Goal: Task Accomplishment & Management: Use online tool/utility

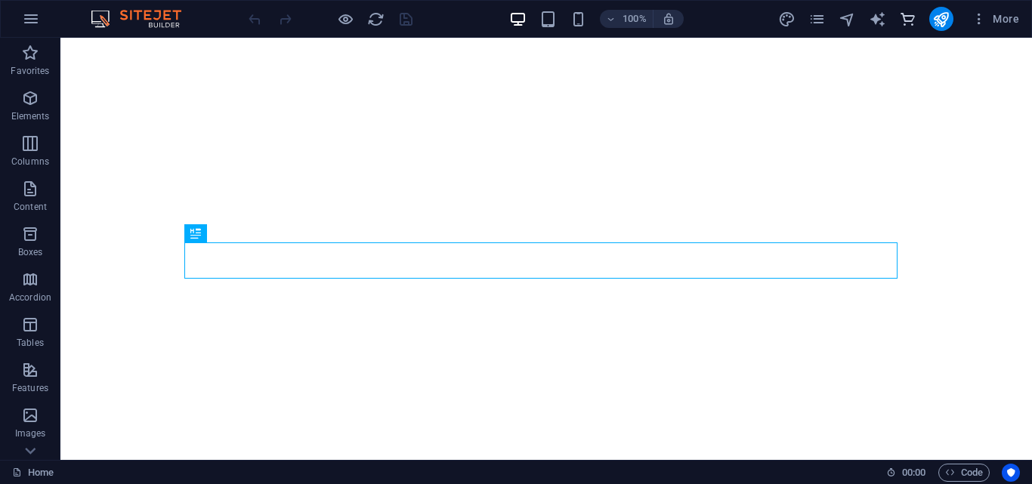
click at [908, 21] on icon "commerce" at bounding box center [907, 19] width 17 height 17
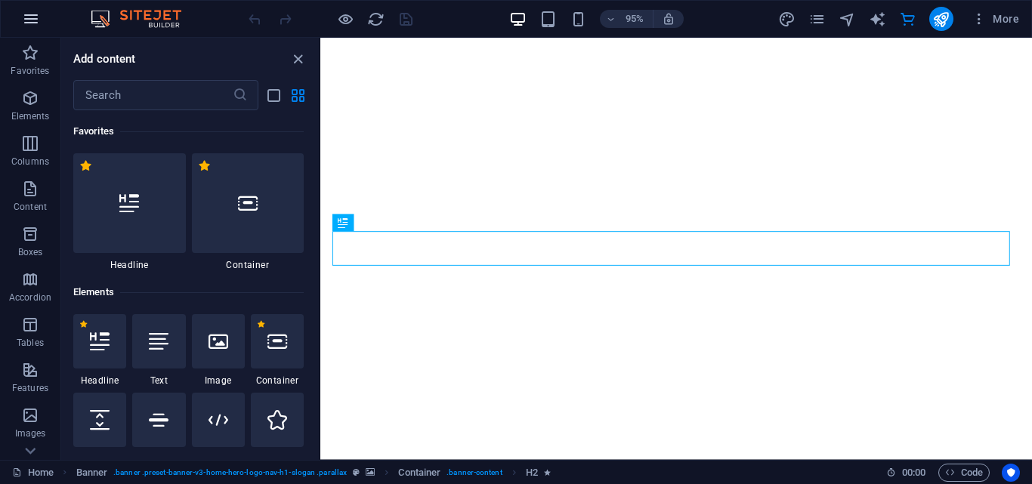
click at [31, 25] on icon "button" at bounding box center [31, 19] width 18 height 18
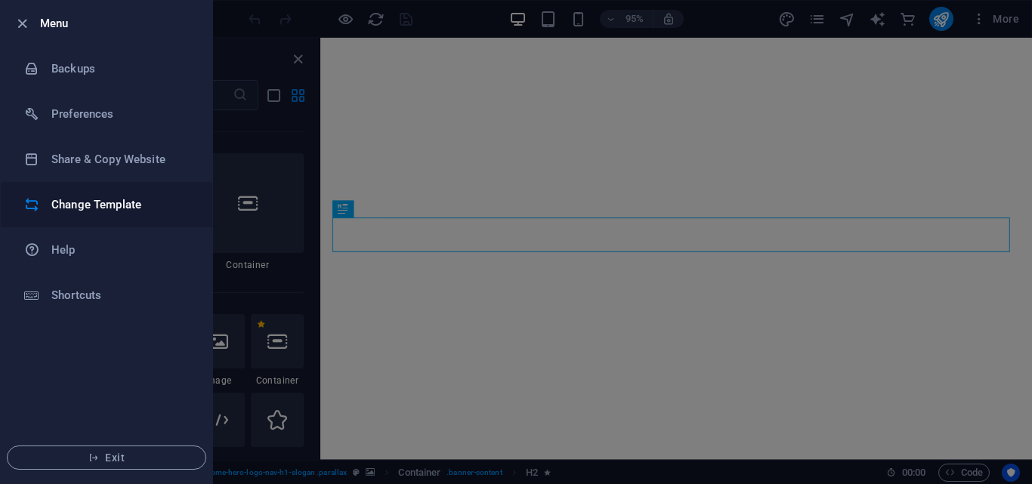
click at [79, 203] on h6 "Change Template" at bounding box center [121, 205] width 140 height 18
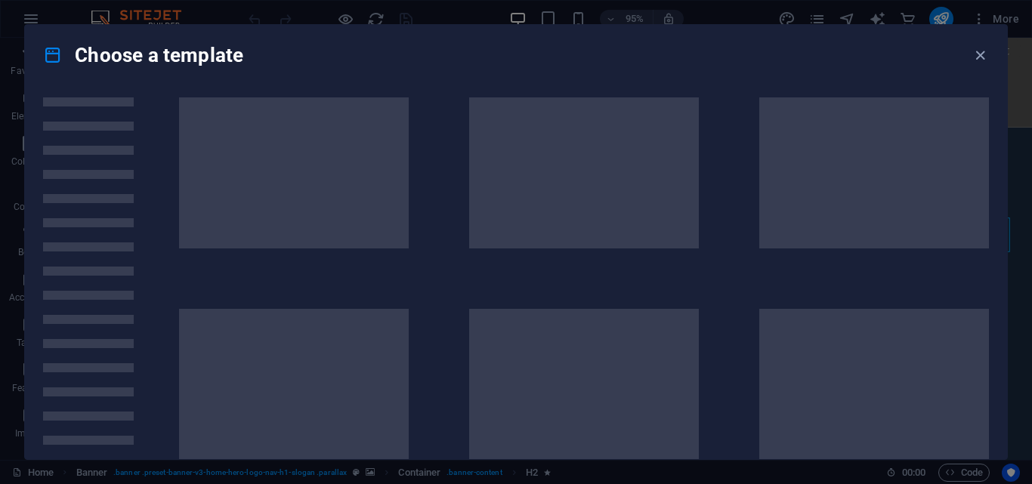
scroll to position [15, 0]
click at [264, 65] on div "Choose a template" at bounding box center [516, 55] width 982 height 60
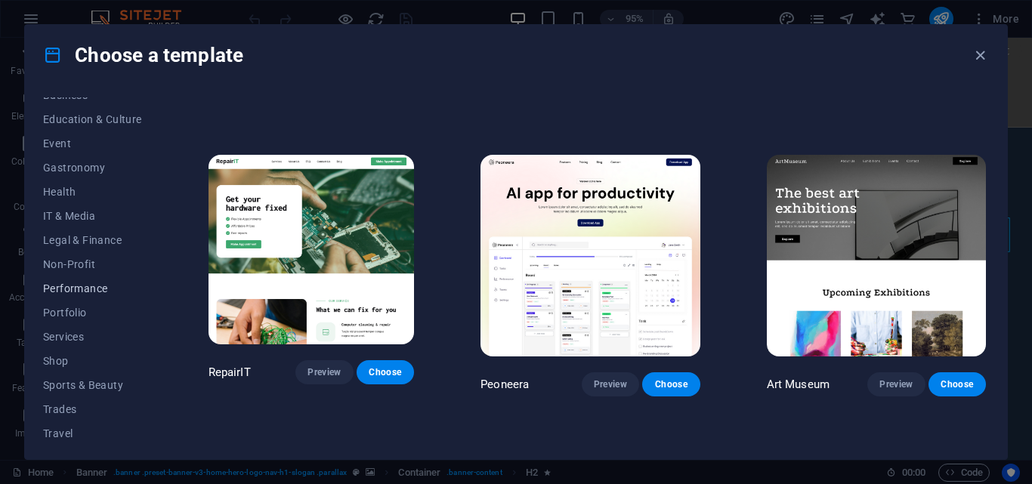
scroll to position [285, 0]
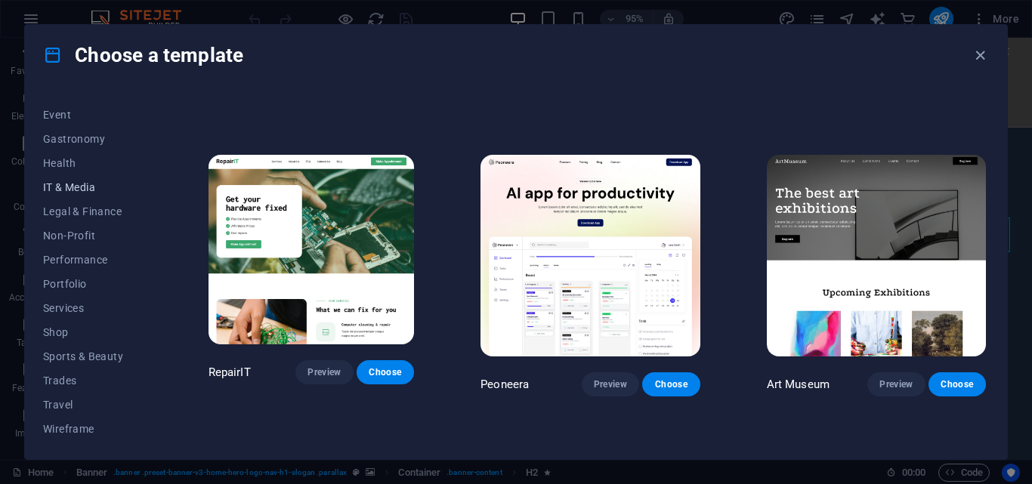
click at [80, 191] on span "IT & Media" at bounding box center [92, 187] width 99 height 12
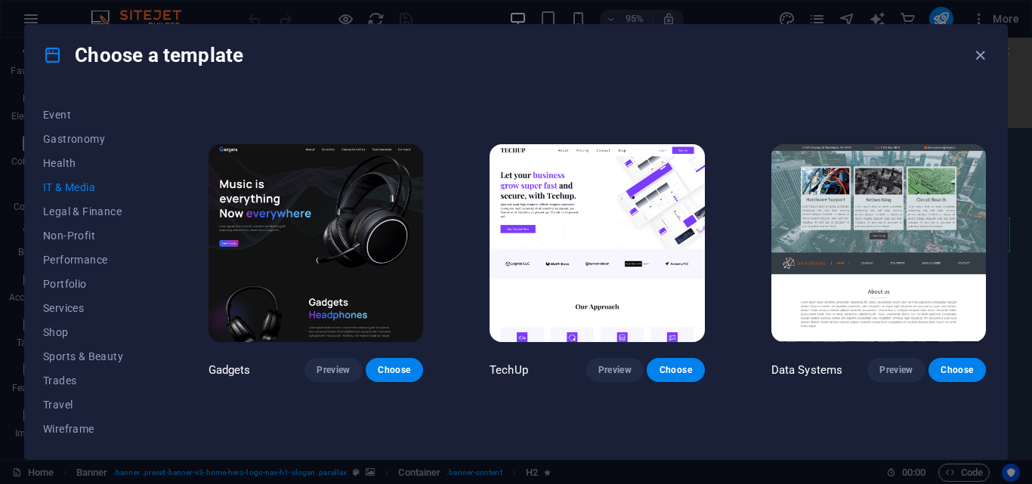
scroll to position [252, 0]
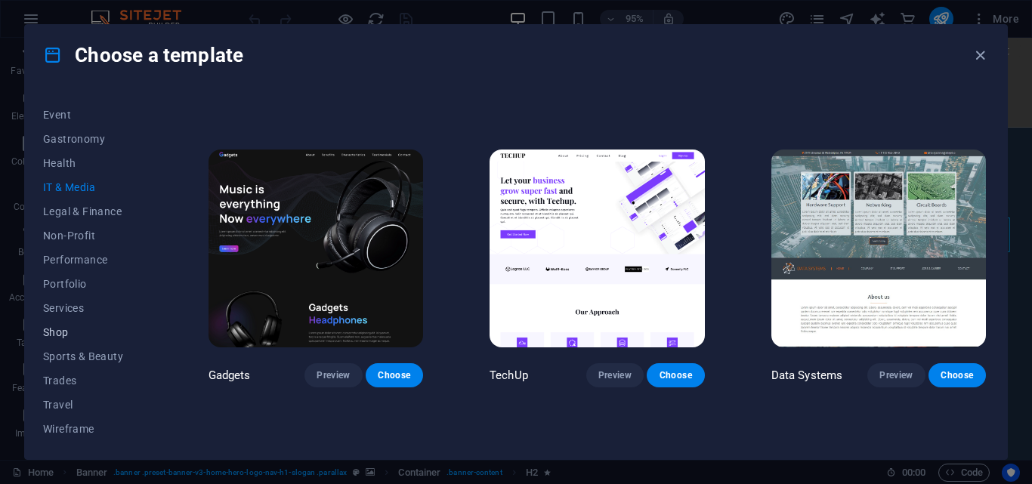
click at [58, 332] on span "Shop" at bounding box center [92, 332] width 99 height 12
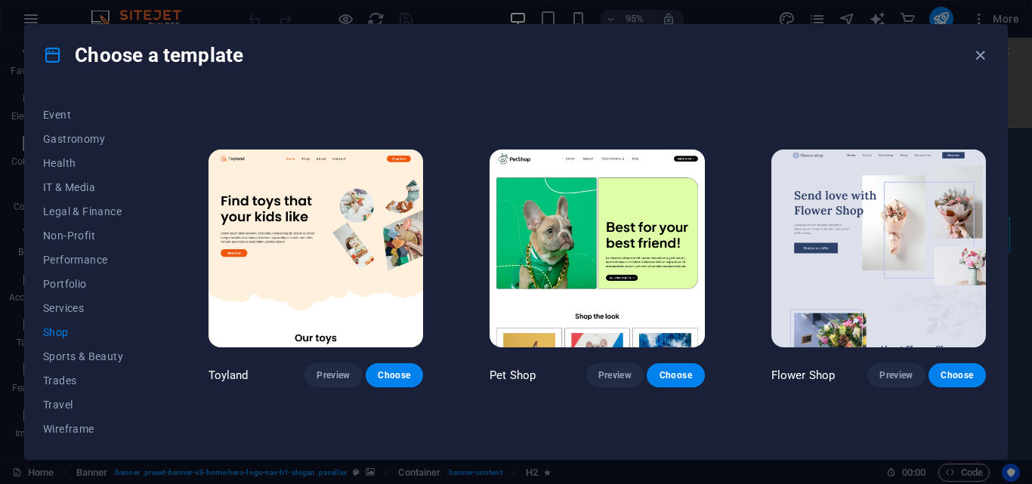
scroll to position [795, 0]
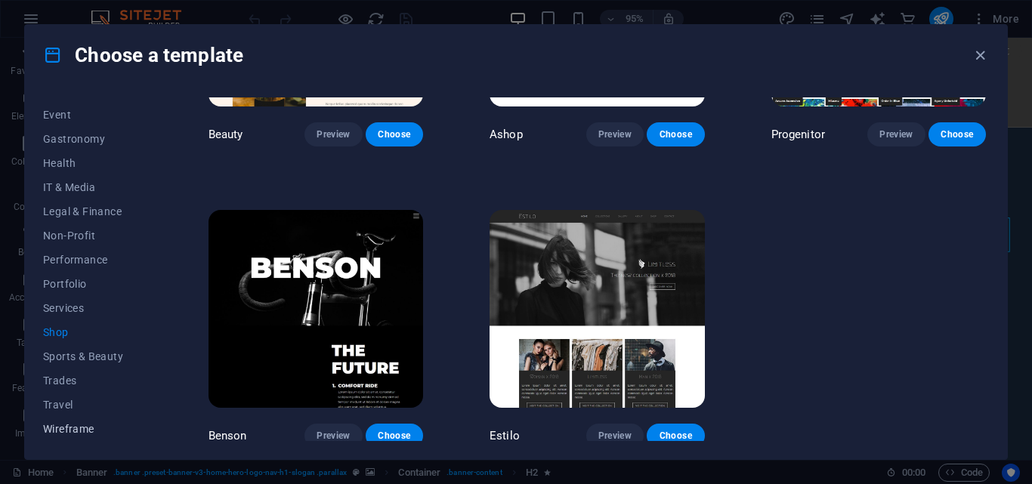
click at [76, 430] on span "Wireframe" at bounding box center [92, 429] width 99 height 12
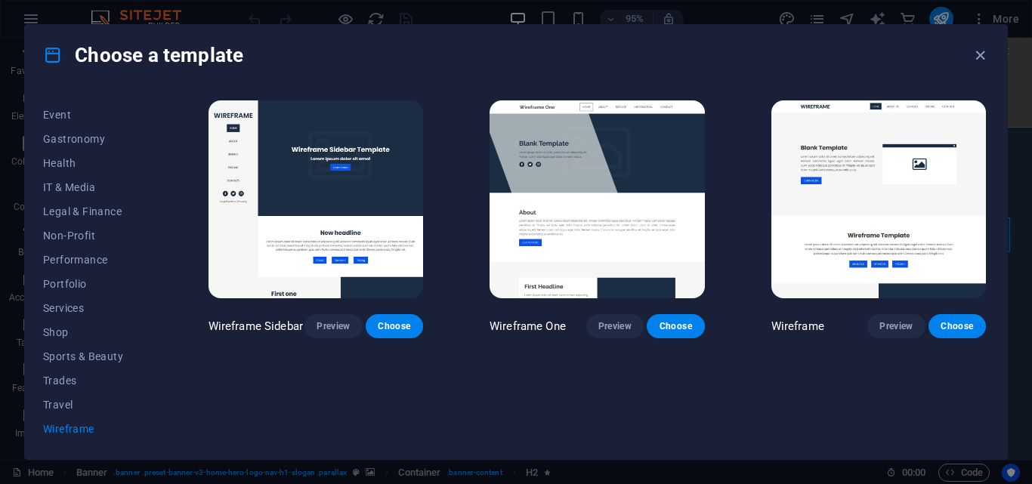
scroll to position [0, 0]
click at [57, 411] on button "Travel" at bounding box center [92, 405] width 99 height 24
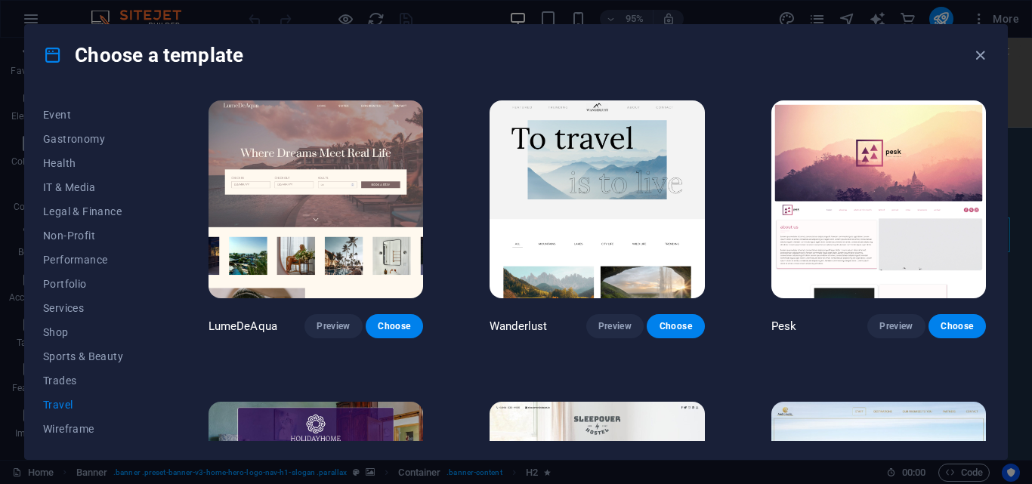
click at [56, 402] on span "Travel" at bounding box center [92, 405] width 99 height 12
click at [58, 387] on button "Trades" at bounding box center [92, 381] width 99 height 24
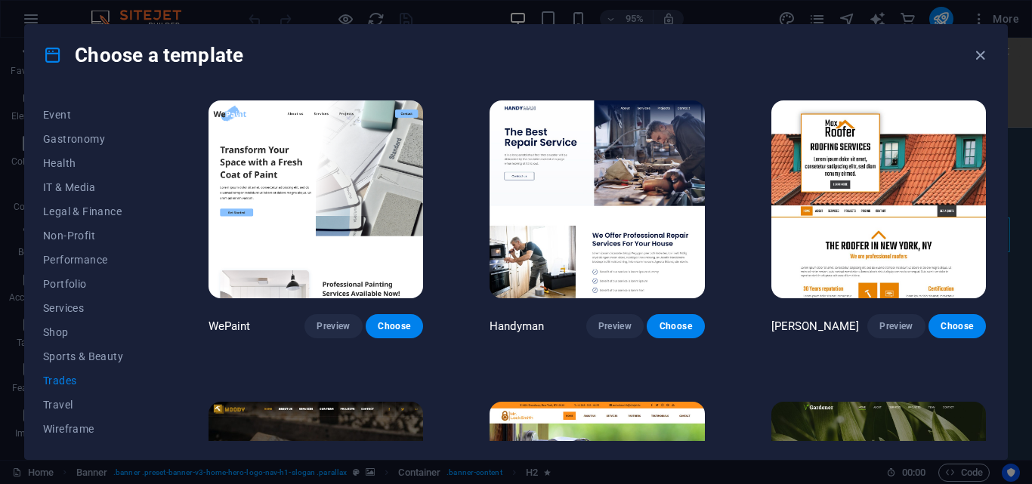
click at [60, 380] on span "Trades" at bounding box center [92, 381] width 99 height 12
click at [68, 353] on span "Sports & Beauty" at bounding box center [92, 356] width 99 height 12
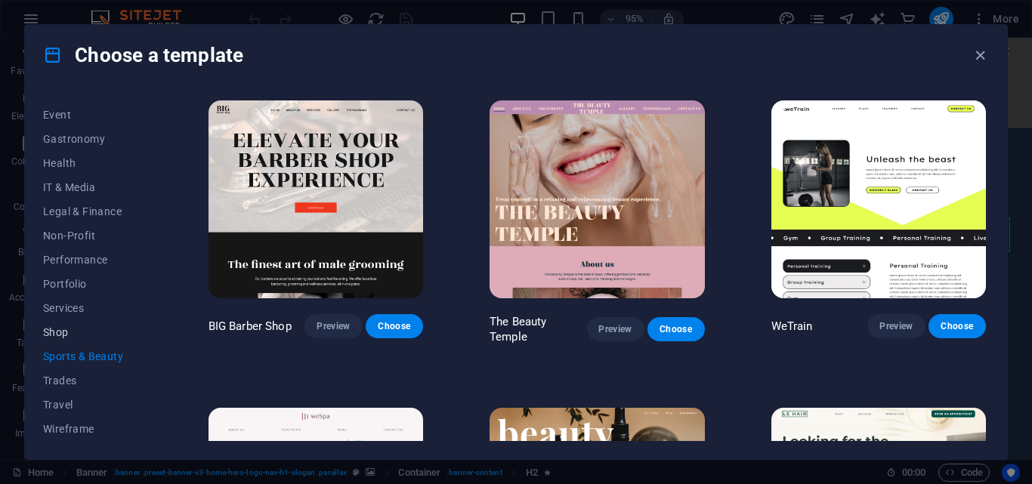
click at [55, 332] on span "Shop" at bounding box center [92, 332] width 99 height 12
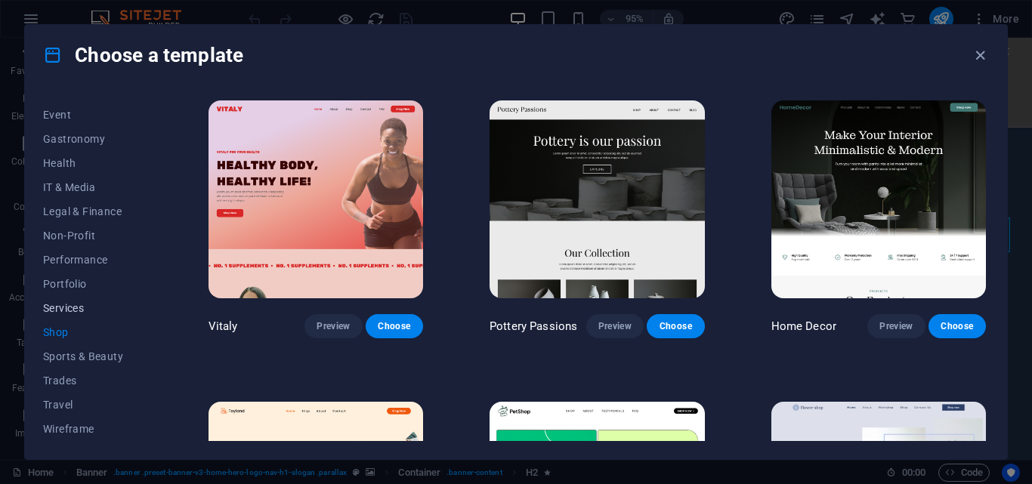
click at [54, 309] on span "Services" at bounding box center [92, 308] width 99 height 12
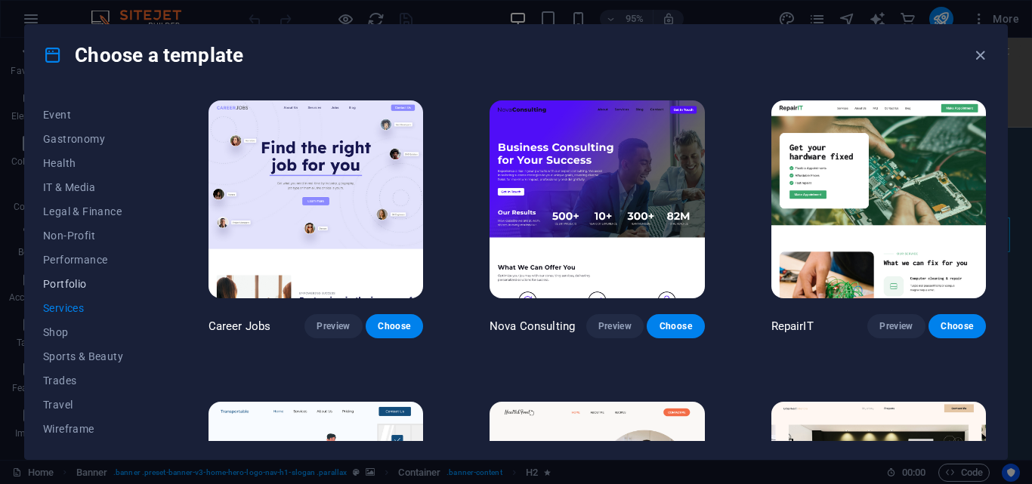
click at [57, 282] on span "Portfolio" at bounding box center [92, 284] width 99 height 12
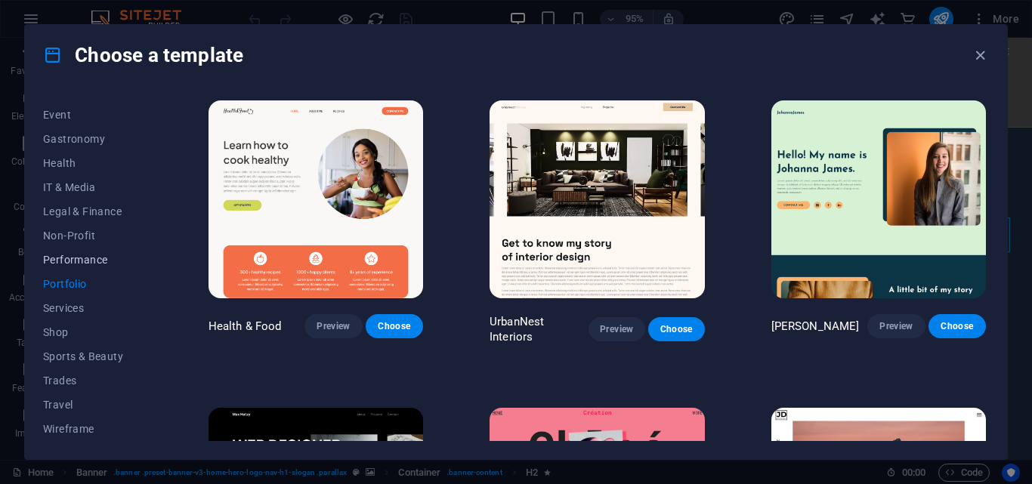
click at [60, 257] on span "Performance" at bounding box center [92, 260] width 99 height 12
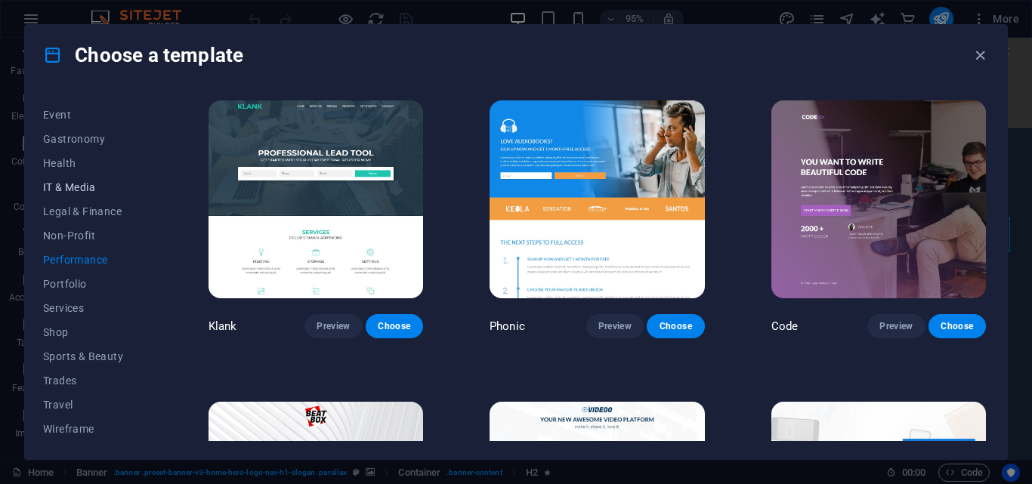
click at [60, 181] on span "IT & Media" at bounding box center [92, 187] width 99 height 12
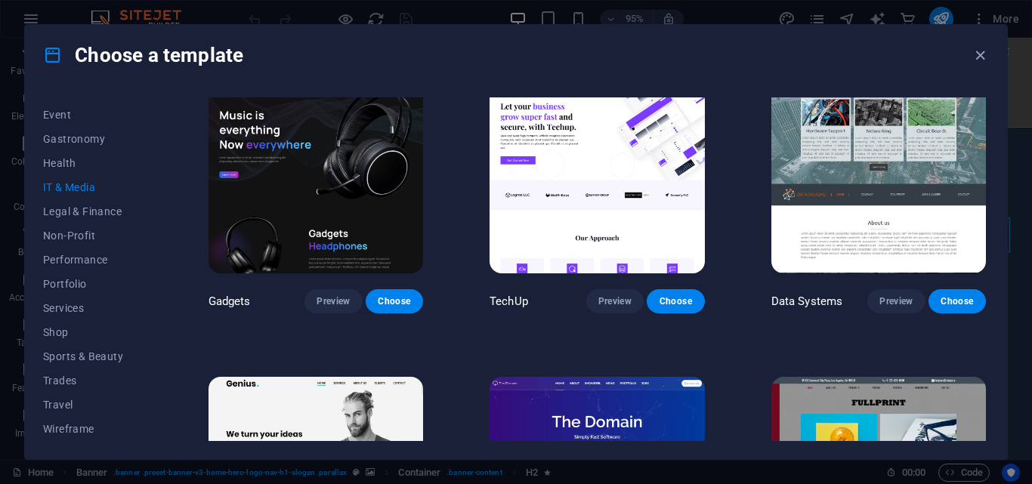
scroll to position [291, 0]
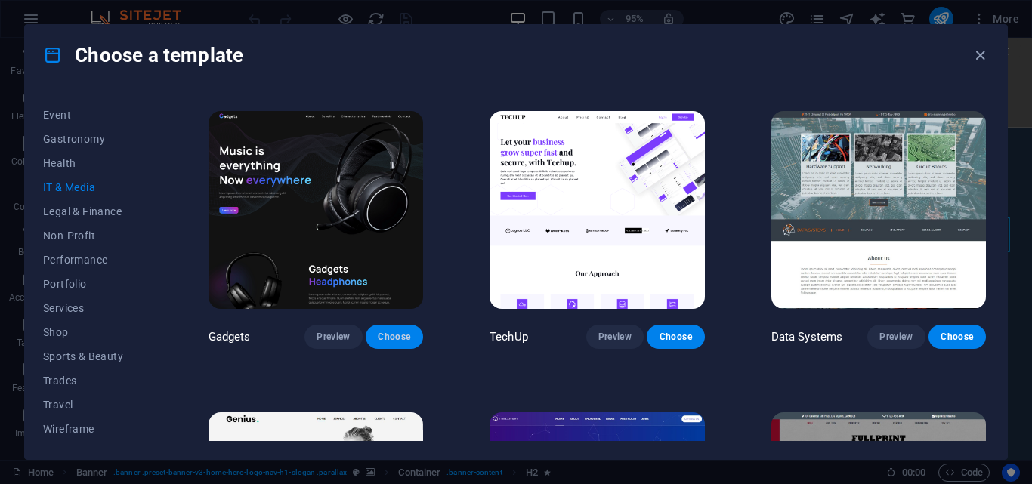
click at [391, 336] on span "Choose" at bounding box center [394, 337] width 33 height 12
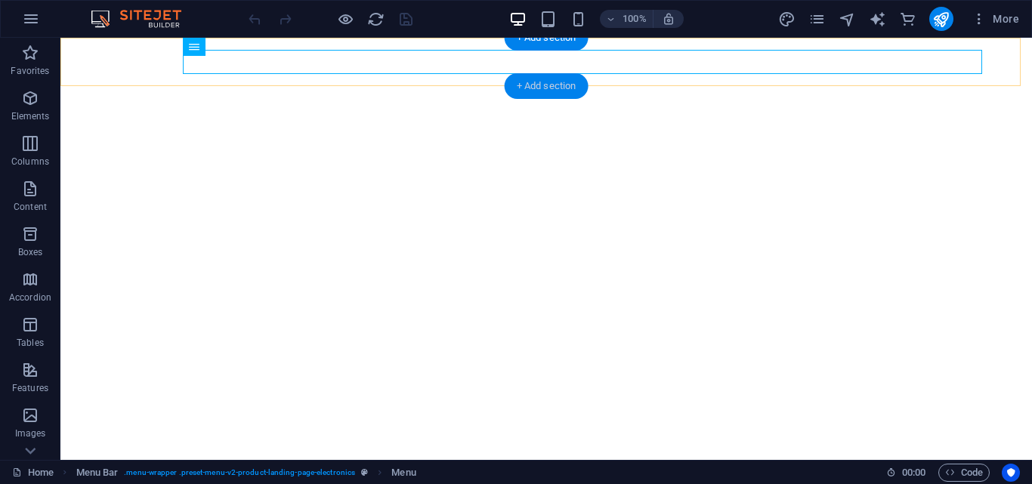
click at [536, 82] on div "+ Add section" at bounding box center [547, 86] width 84 height 26
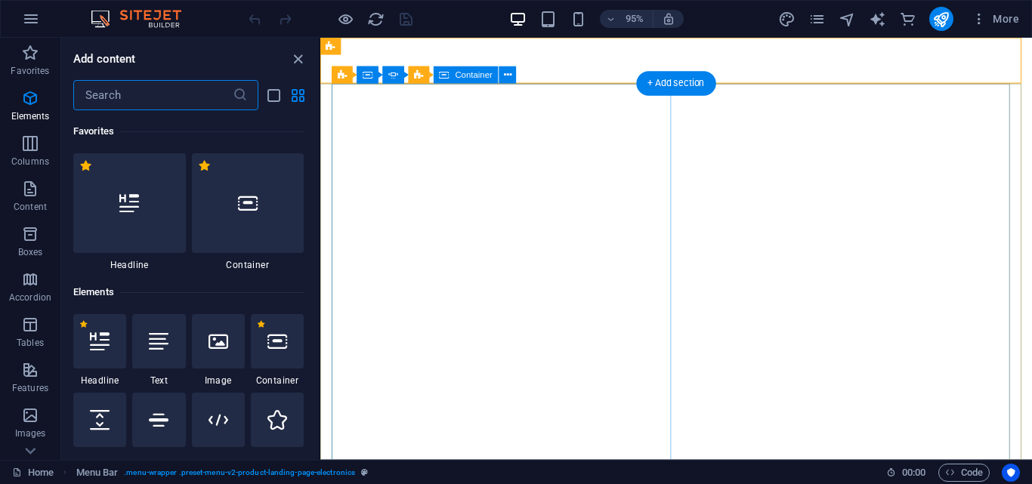
scroll to position [2643, 0]
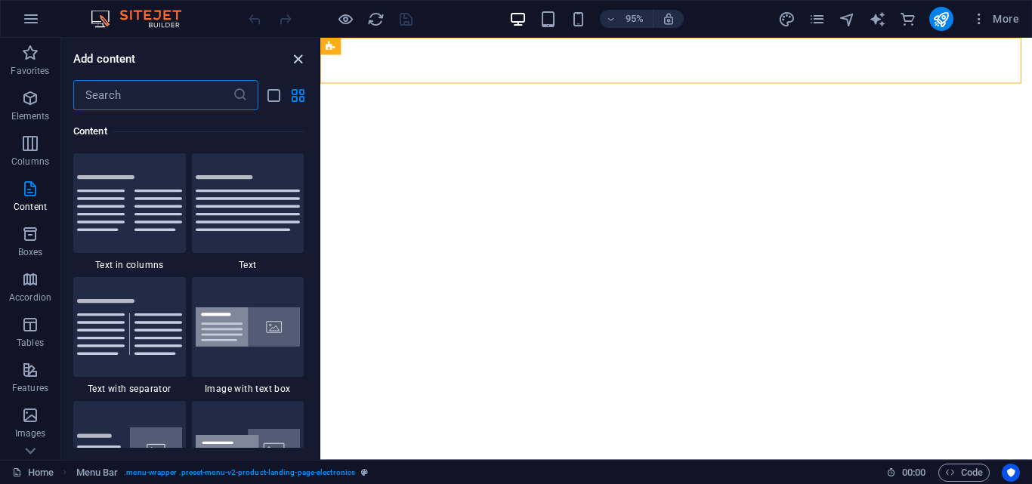
click at [301, 59] on icon "close panel" at bounding box center [297, 59] width 17 height 17
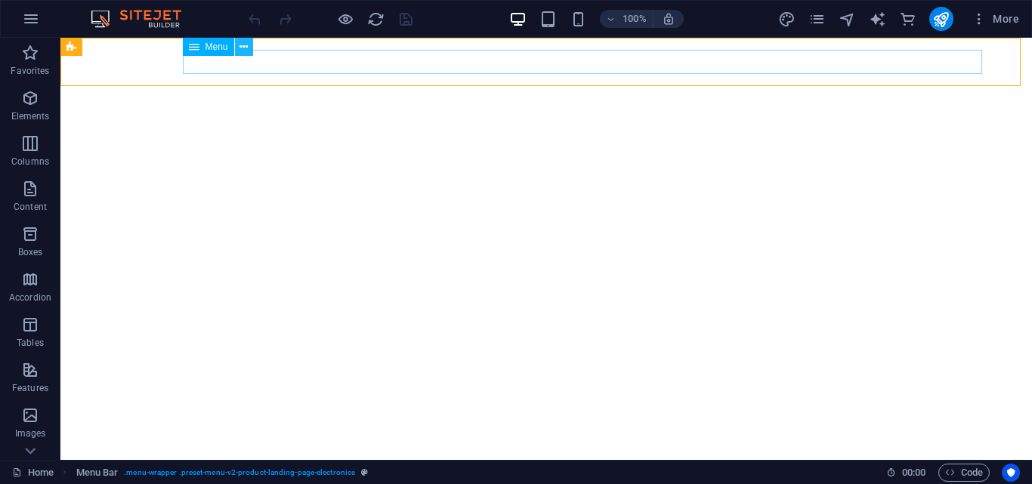
click at [244, 51] on icon at bounding box center [243, 47] width 8 height 16
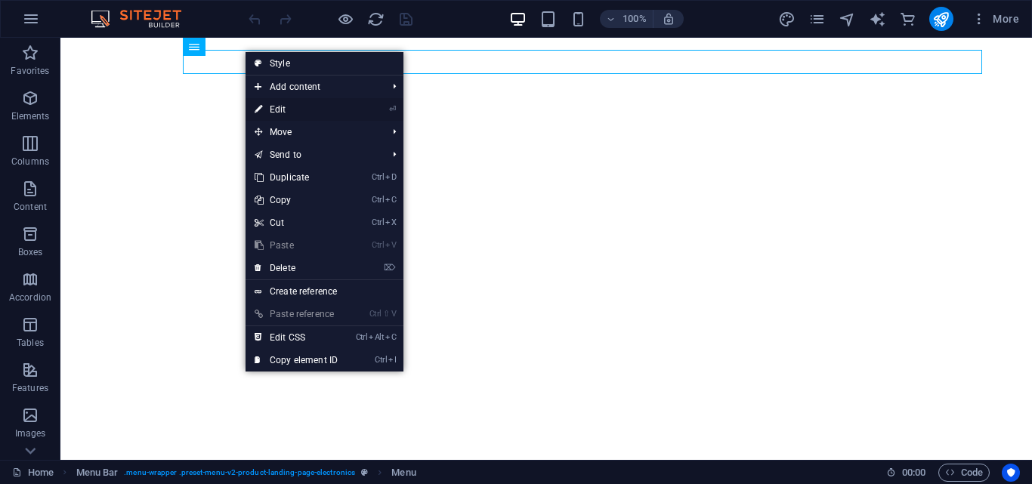
click at [273, 113] on link "⏎ Edit" at bounding box center [295, 109] width 101 height 23
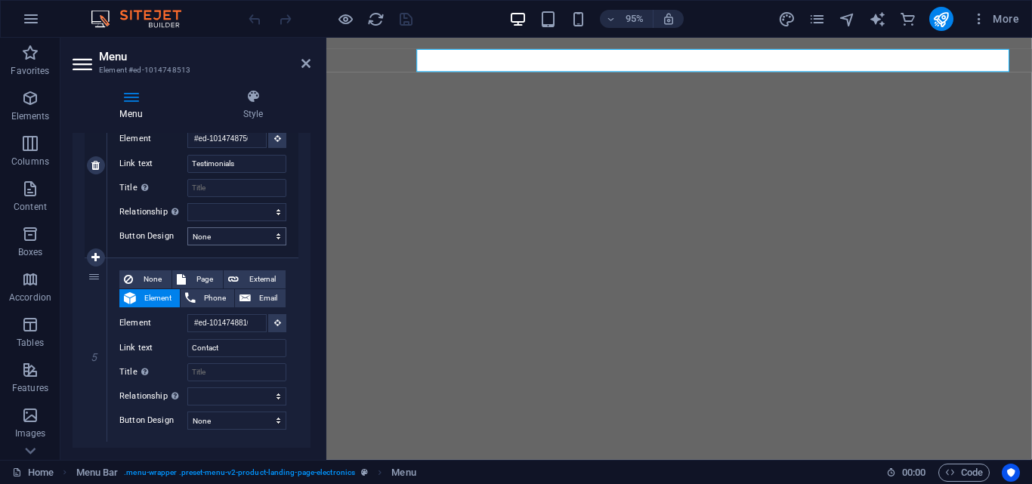
scroll to position [792, 0]
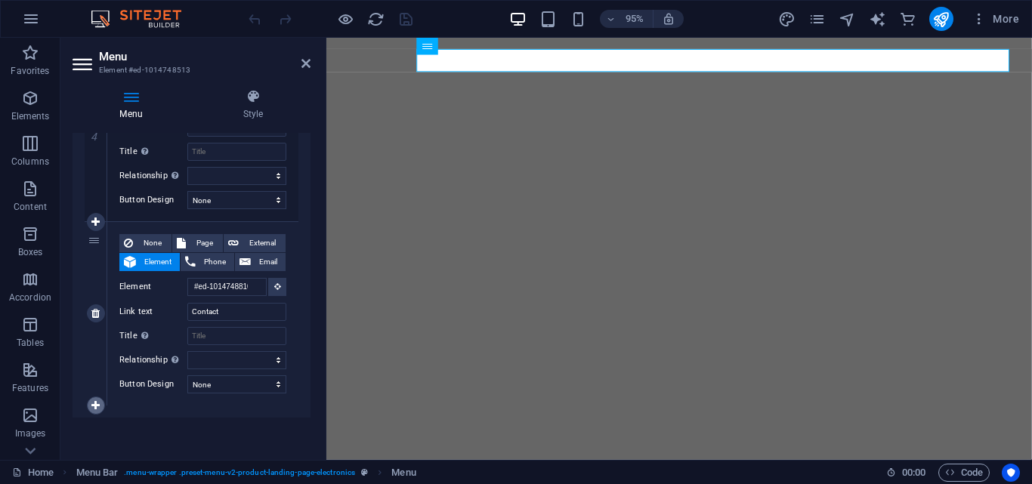
click at [97, 401] on icon at bounding box center [95, 405] width 8 height 11
select select
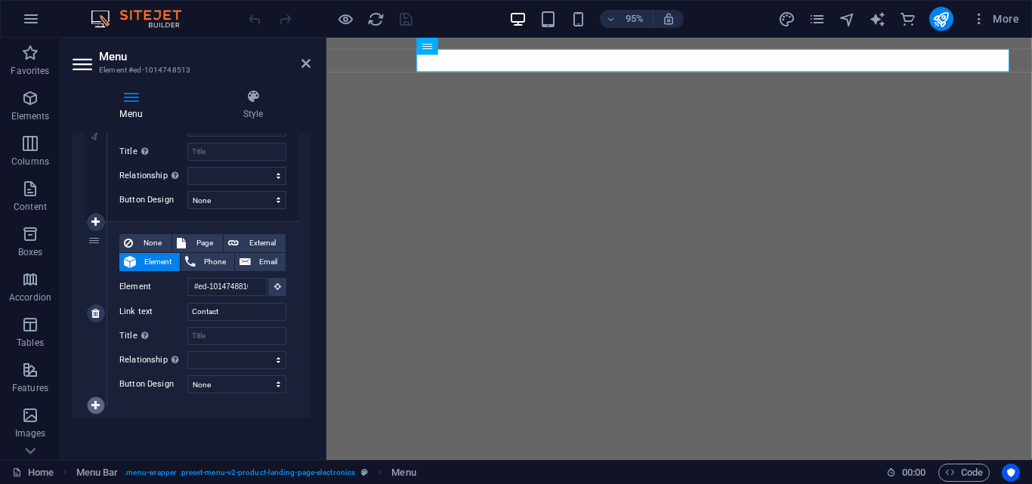
select select
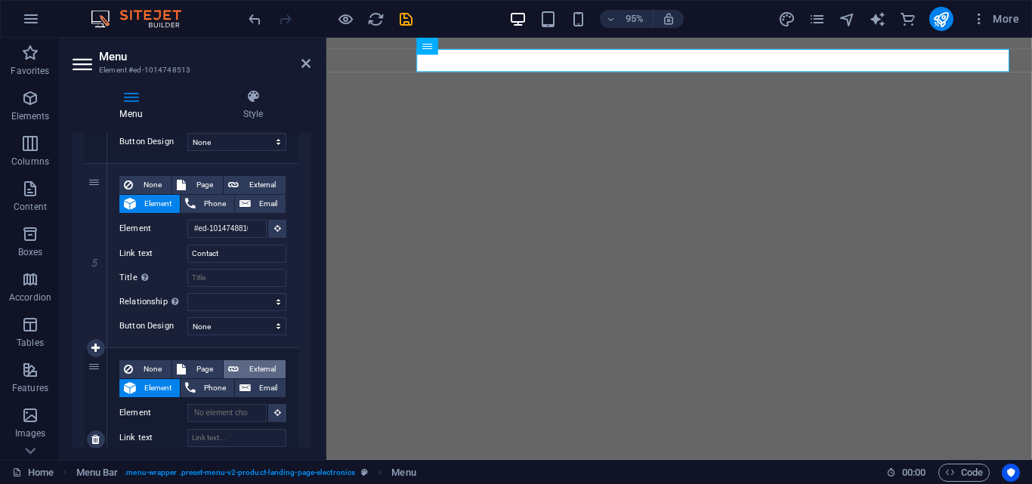
click at [254, 369] on span "External" at bounding box center [262, 369] width 38 height 18
select select
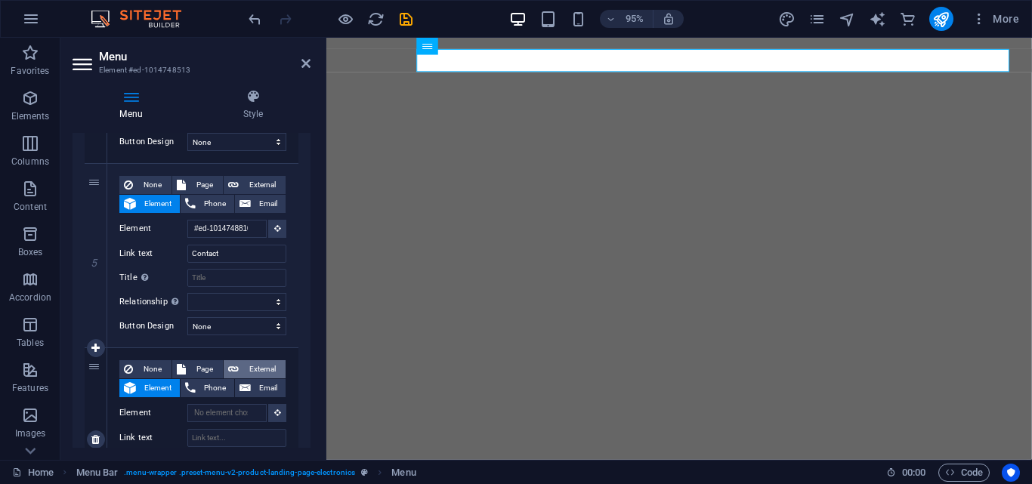
select select
select select "blank"
select select
click at [226, 409] on input "URL" at bounding box center [236, 413] width 99 height 18
click at [225, 413] on input "URL" at bounding box center [236, 413] width 99 height 18
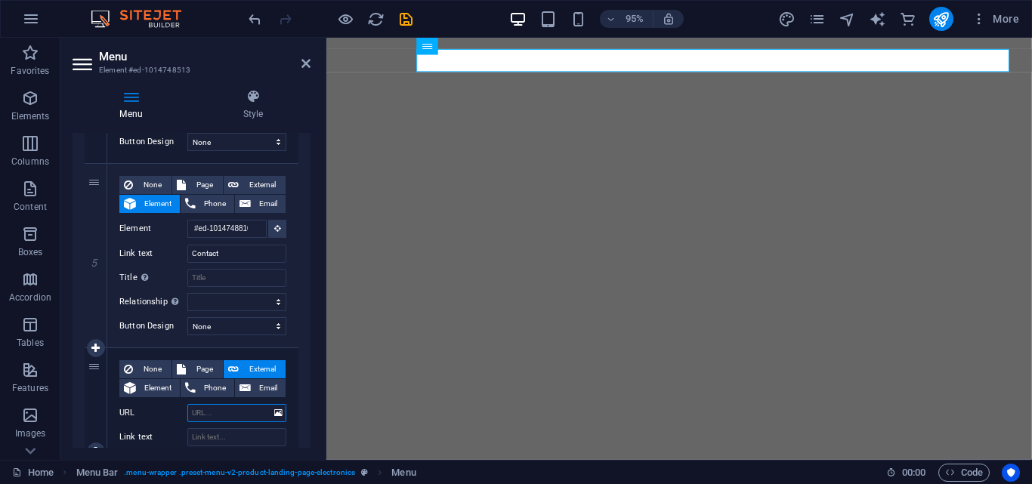
type input "e"
select select
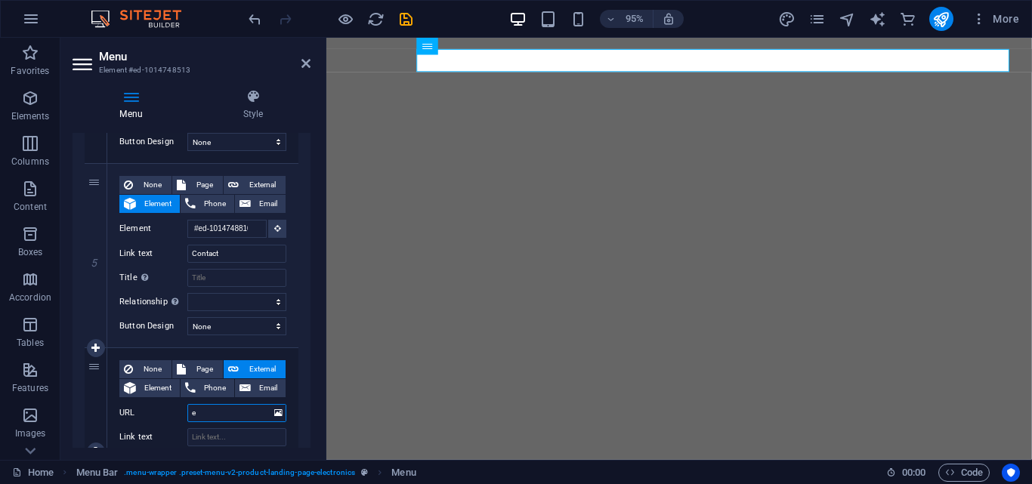
select select
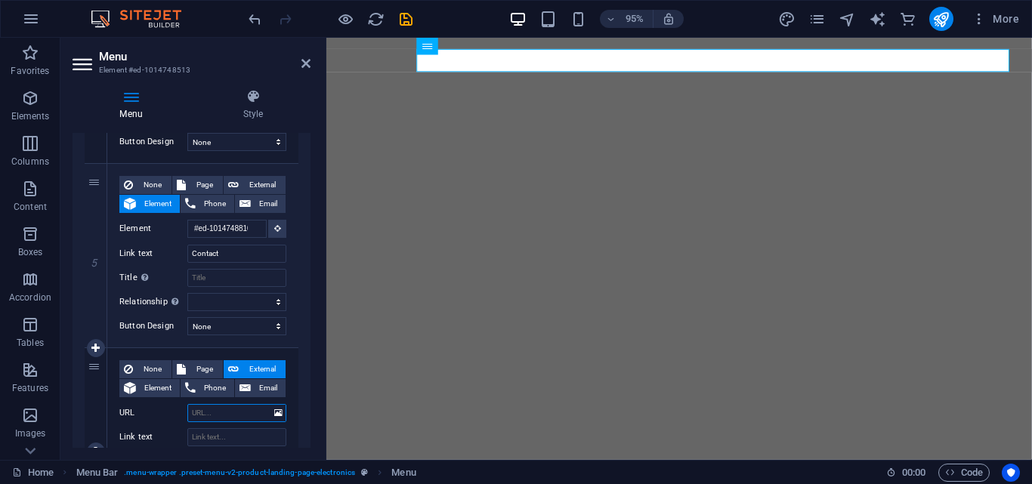
select select
click at [200, 364] on span "Page" at bounding box center [204, 369] width 28 height 18
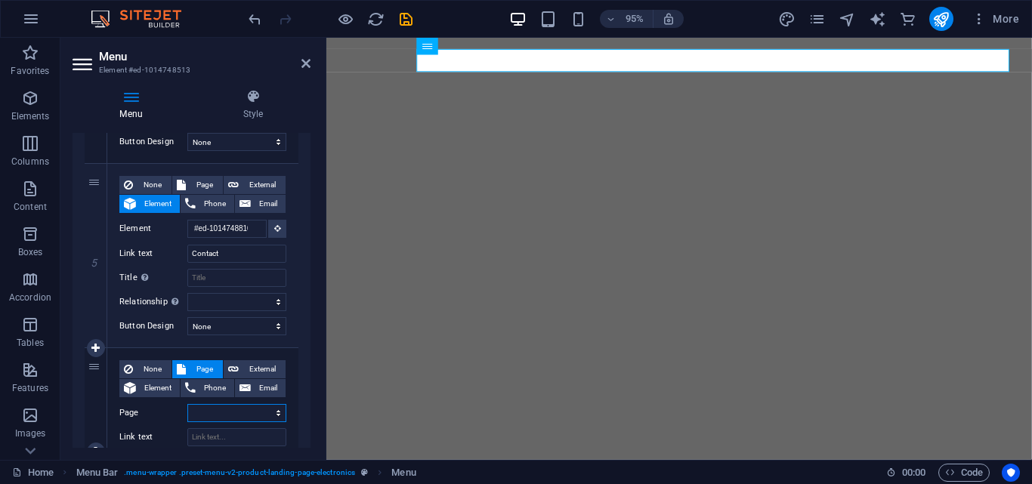
select select
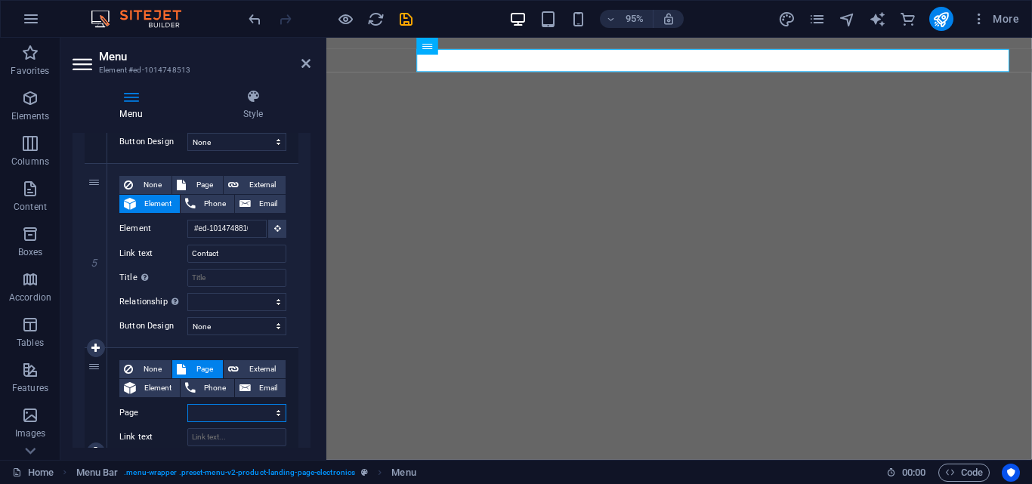
select select
click at [255, 410] on select "Home Subpage Legal Notice Privacy" at bounding box center [236, 413] width 99 height 18
click at [227, 417] on select "Home Subpage Legal Notice Privacy" at bounding box center [236, 413] width 99 height 18
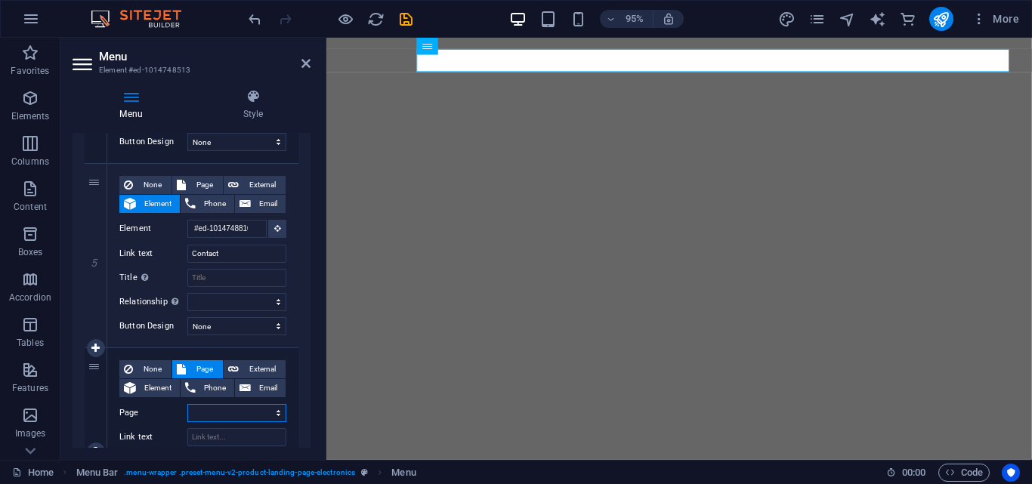
click at [222, 408] on select "Home Subpage Legal Notice Privacy" at bounding box center [236, 413] width 99 height 18
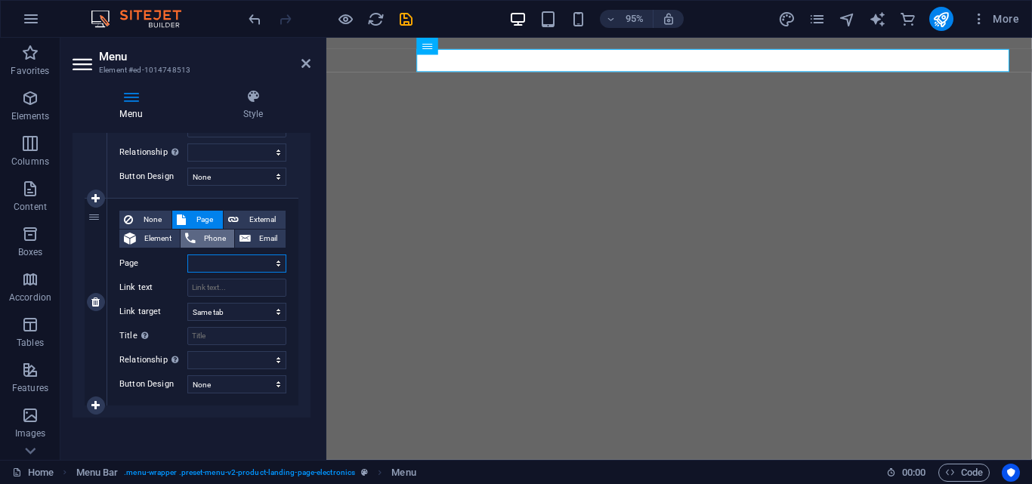
scroll to position [873, 0]
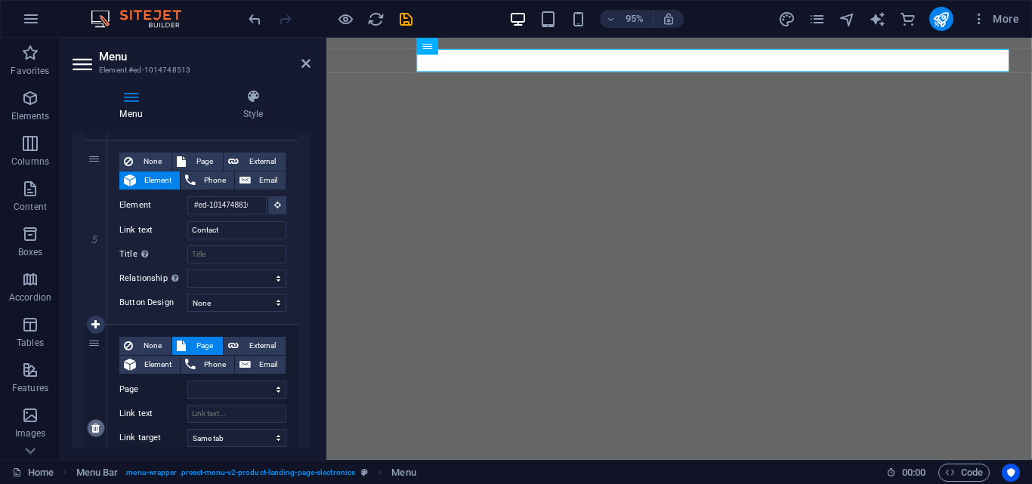
click at [95, 434] on link at bounding box center [96, 428] width 18 height 18
select select
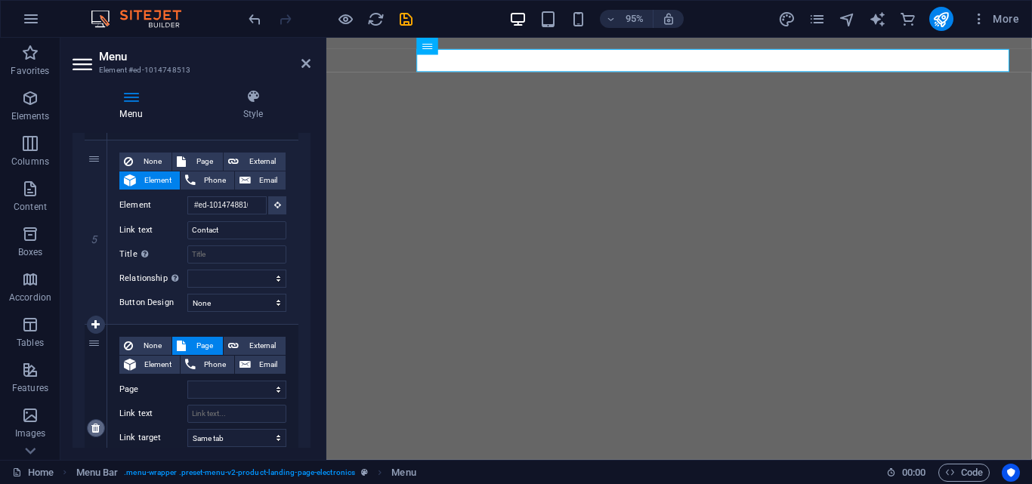
select select
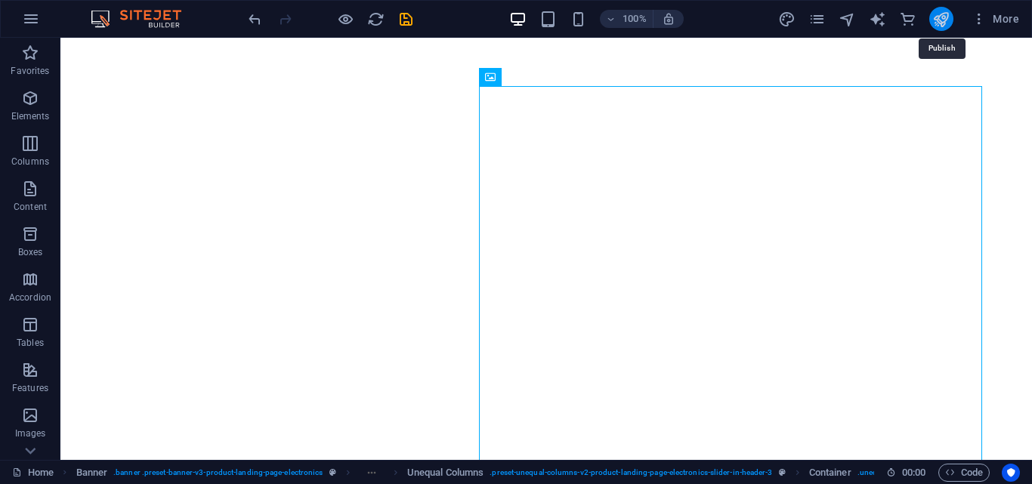
click at [938, 20] on icon "publish" at bounding box center [940, 19] width 17 height 17
